Goal: Task Accomplishment & Management: Complete application form

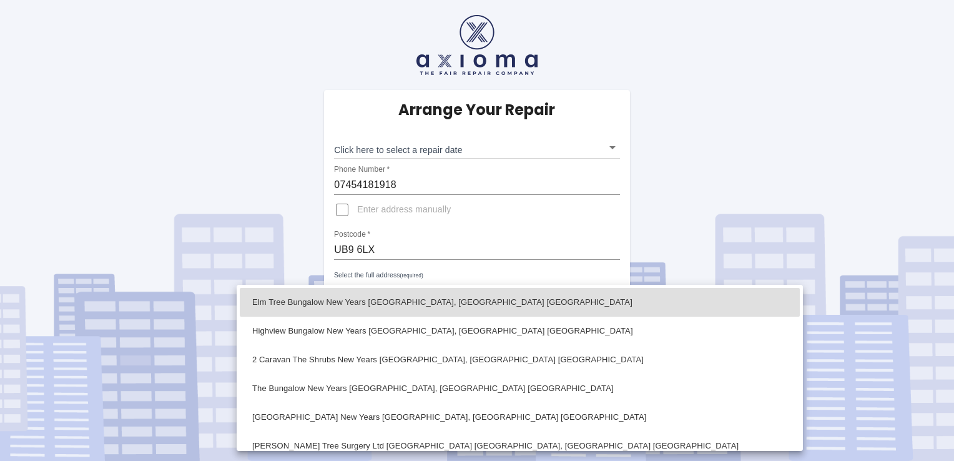
click at [434, 288] on body "Arrange Your Repair Click here to select a repair date ​ Phone Number   * 07454…" at bounding box center [477, 230] width 954 height 461
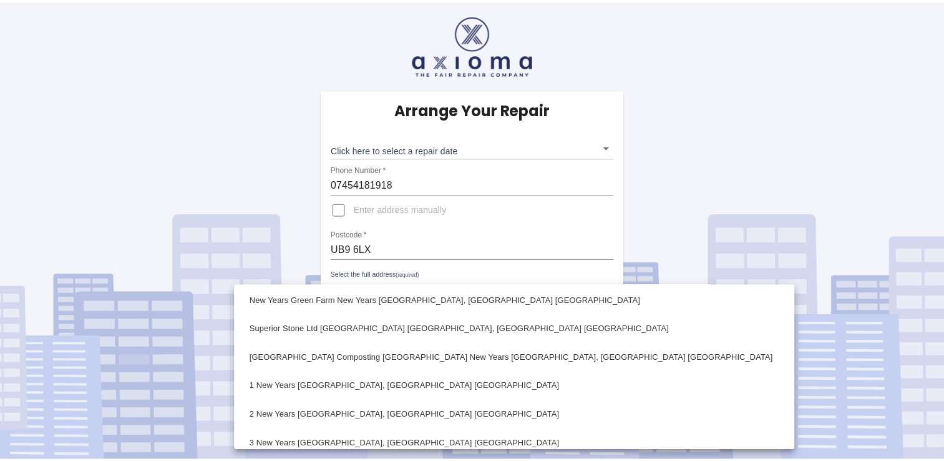
scroll to position [366, 0]
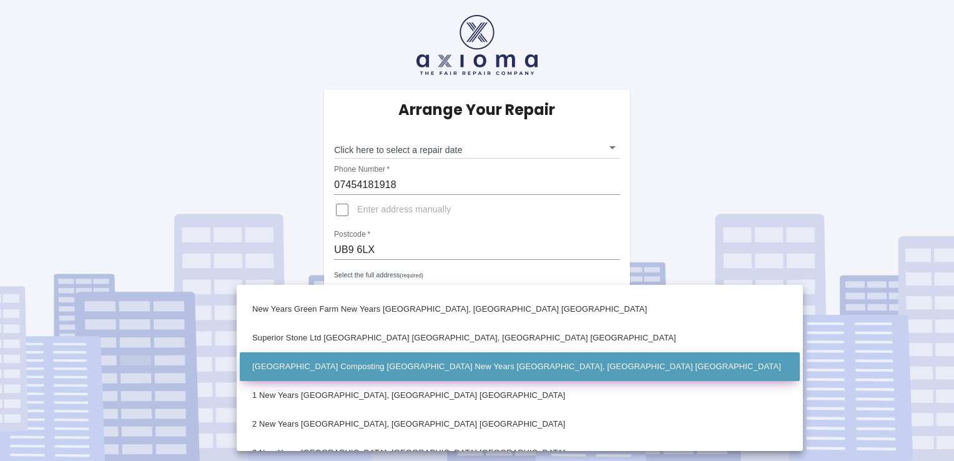
click at [513, 361] on li "[GEOGRAPHIC_DATA] Composting [GEOGRAPHIC_DATA] New Years [GEOGRAPHIC_DATA], [GE…" at bounding box center [520, 366] width 560 height 29
type input "[GEOGRAPHIC_DATA] Composting [GEOGRAPHIC_DATA] New Years [GEOGRAPHIC_DATA], [GE…"
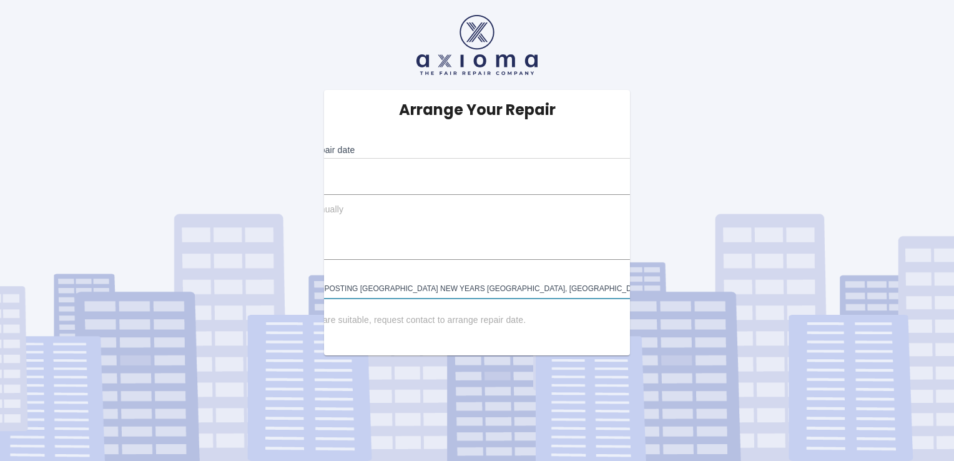
click at [525, 320] on span "None of the dates are suitable, request contact to arrange repair date." at bounding box center [388, 320] width 276 height 12
click at [250, 320] on input "None of the dates are suitable, request contact to arrange repair date." at bounding box center [235, 320] width 30 height 30
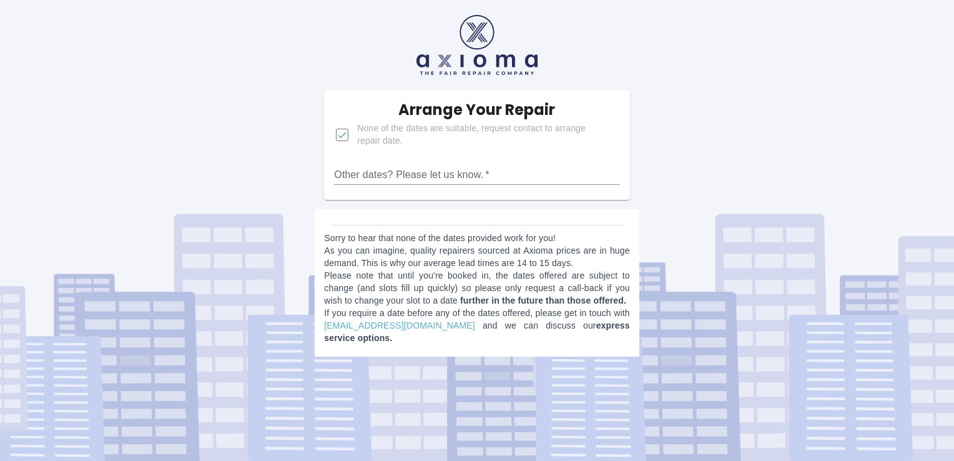
click at [499, 173] on input "Other dates? Please let us know.   *" at bounding box center [476, 175] width 285 height 20
click at [338, 137] on input "None of the dates are suitable, request contact to arrange repair date." at bounding box center [342, 135] width 30 height 30
checkbox input "false"
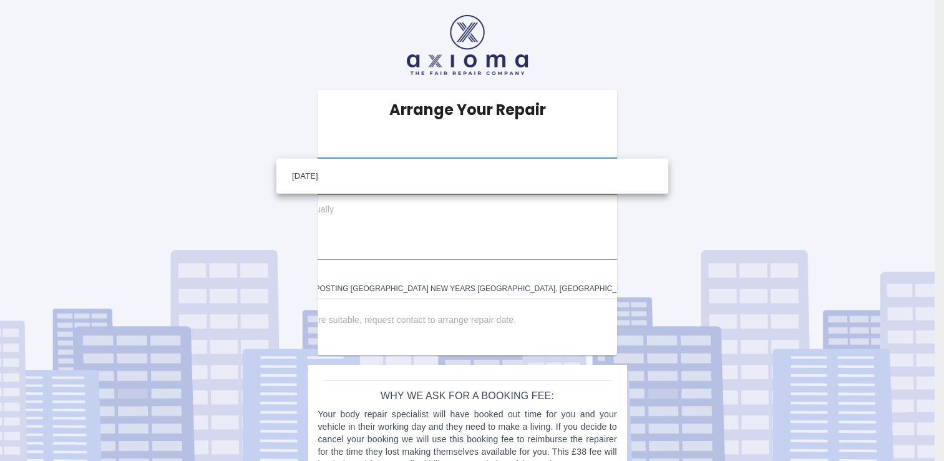
click at [376, 144] on body "Arrange Your Repair Click here to select a repair date ​ Phone Number   * 07454…" at bounding box center [472, 246] width 944 height 492
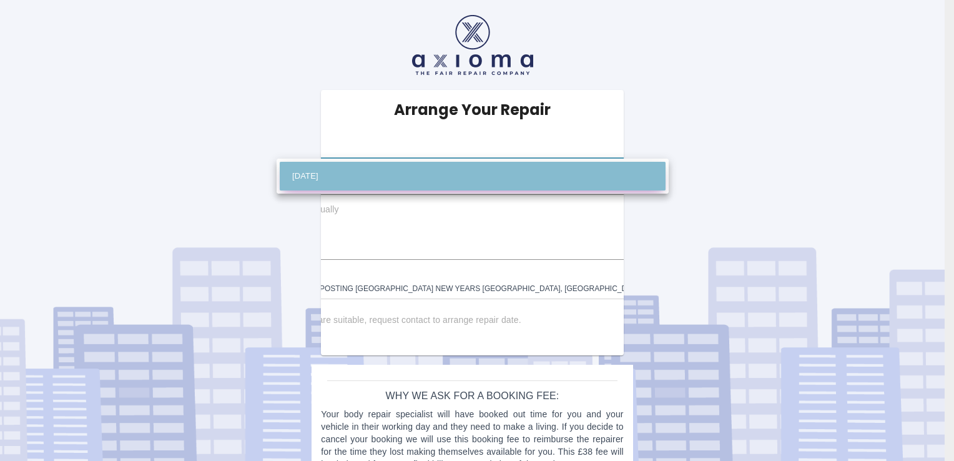
click at [355, 176] on li "[DATE]" at bounding box center [473, 176] width 386 height 29
type input "[DATE]T00:00:00.000Z"
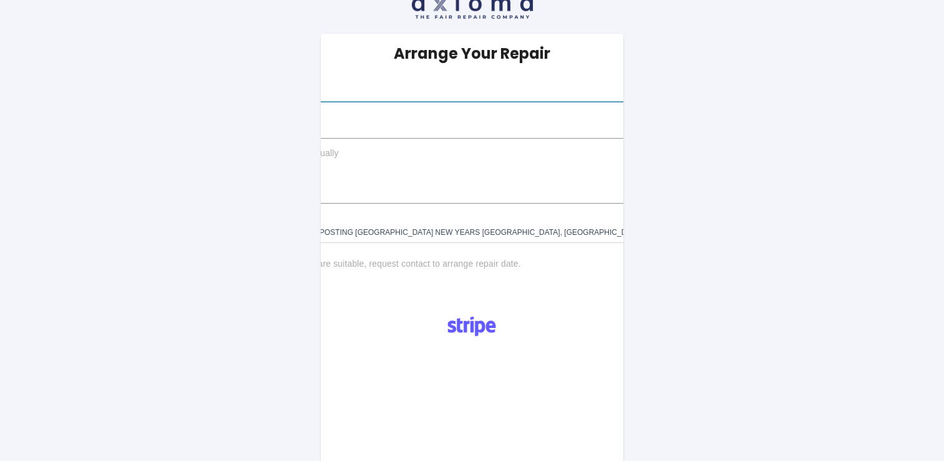
scroll to position [45, 0]
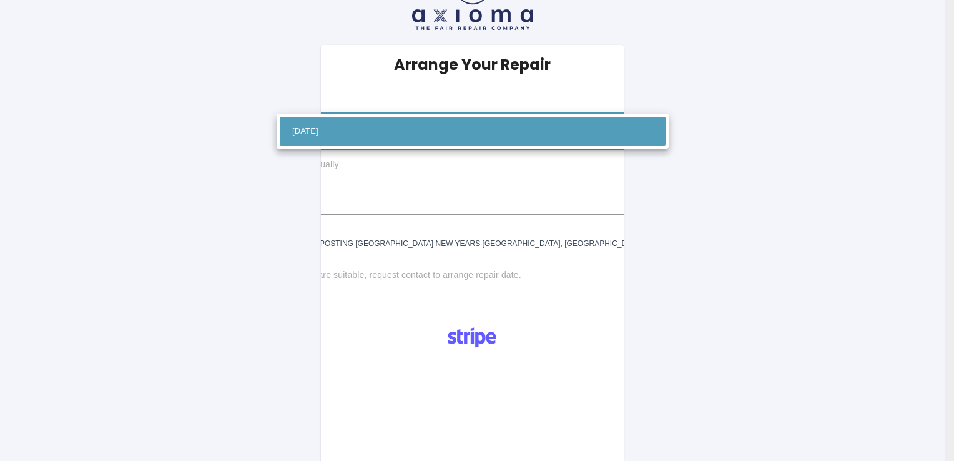
click at [451, 94] on body "Arrange Your Repair Click here to select a repair date [DATE] [DATE]T00:00:00.0…" at bounding box center [477, 408] width 954 height 907
click at [451, 94] on div at bounding box center [477, 230] width 954 height 461
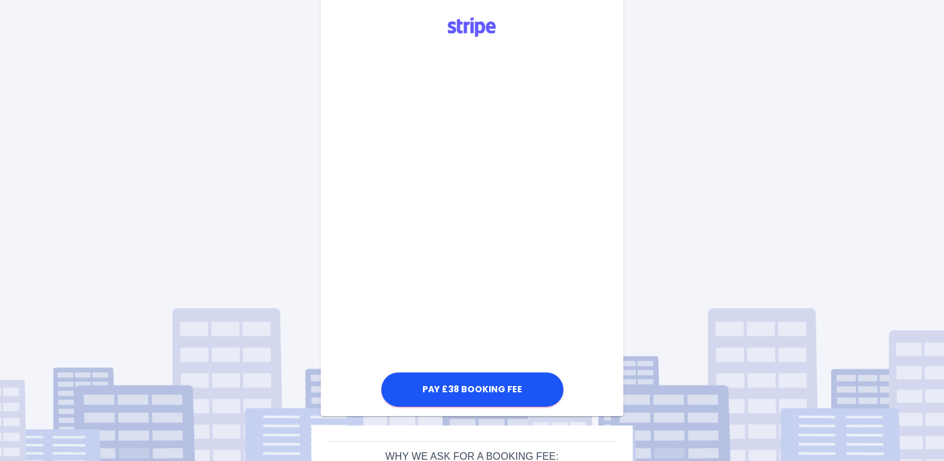
scroll to position [352, 0]
